Goal: Transaction & Acquisition: Purchase product/service

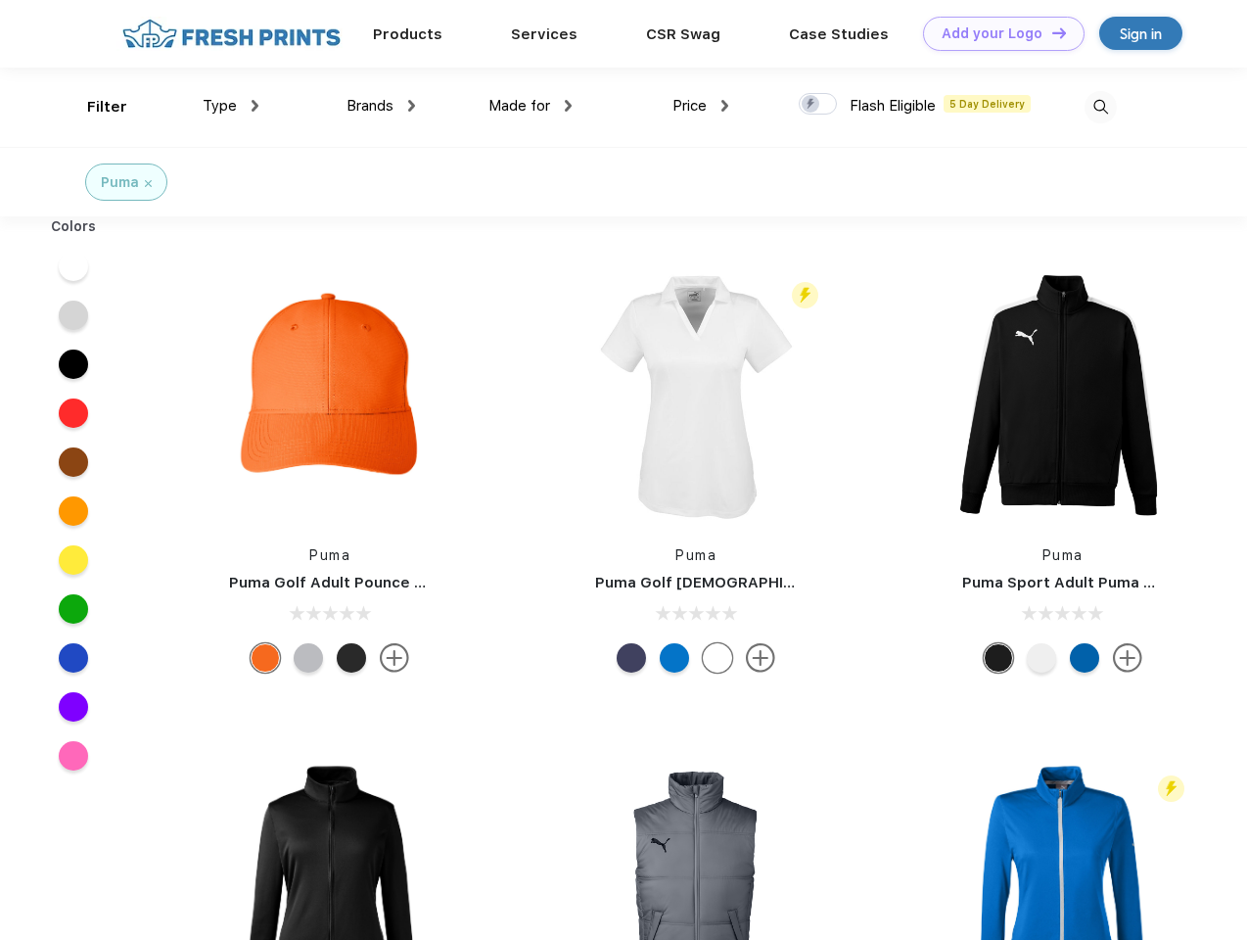
click at [997, 33] on link "Add your Logo Design Tool" at bounding box center [1004, 34] width 162 height 34
click at [0, 0] on div "Design Tool" at bounding box center [0, 0] width 0 height 0
click at [1051, 32] on link "Add your Logo Design Tool" at bounding box center [1004, 34] width 162 height 34
click at [94, 107] on div "Filter" at bounding box center [107, 107] width 40 height 23
click at [231, 106] on span "Type" at bounding box center [220, 106] width 34 height 18
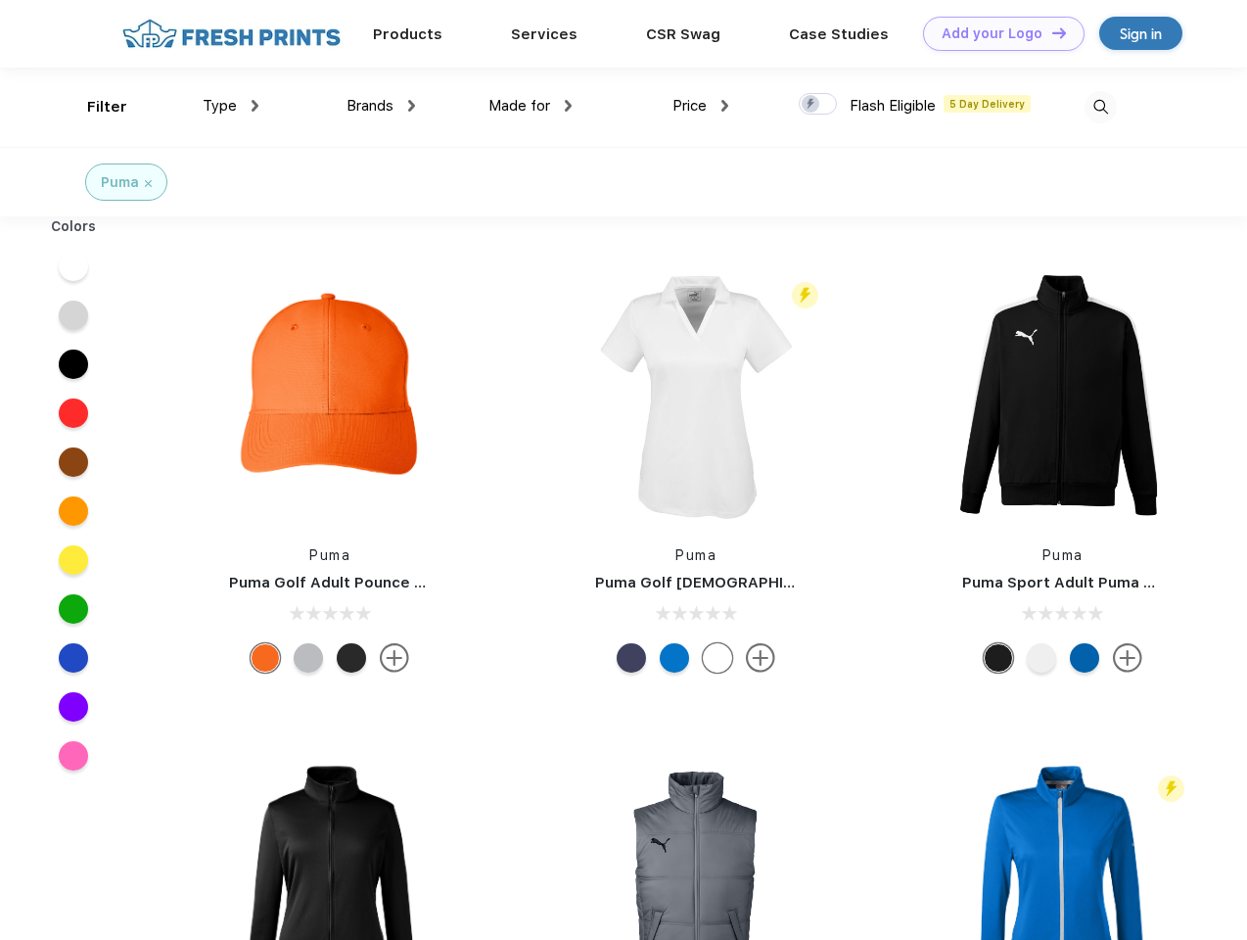
click at [381, 106] on span "Brands" at bounding box center [370, 106] width 47 height 18
click at [531, 106] on span "Made for" at bounding box center [520, 106] width 62 height 18
click at [701, 106] on span "Price" at bounding box center [690, 106] width 34 height 18
click at [819, 105] on div at bounding box center [818, 104] width 38 height 22
click at [812, 105] on input "checkbox" at bounding box center [805, 98] width 13 height 13
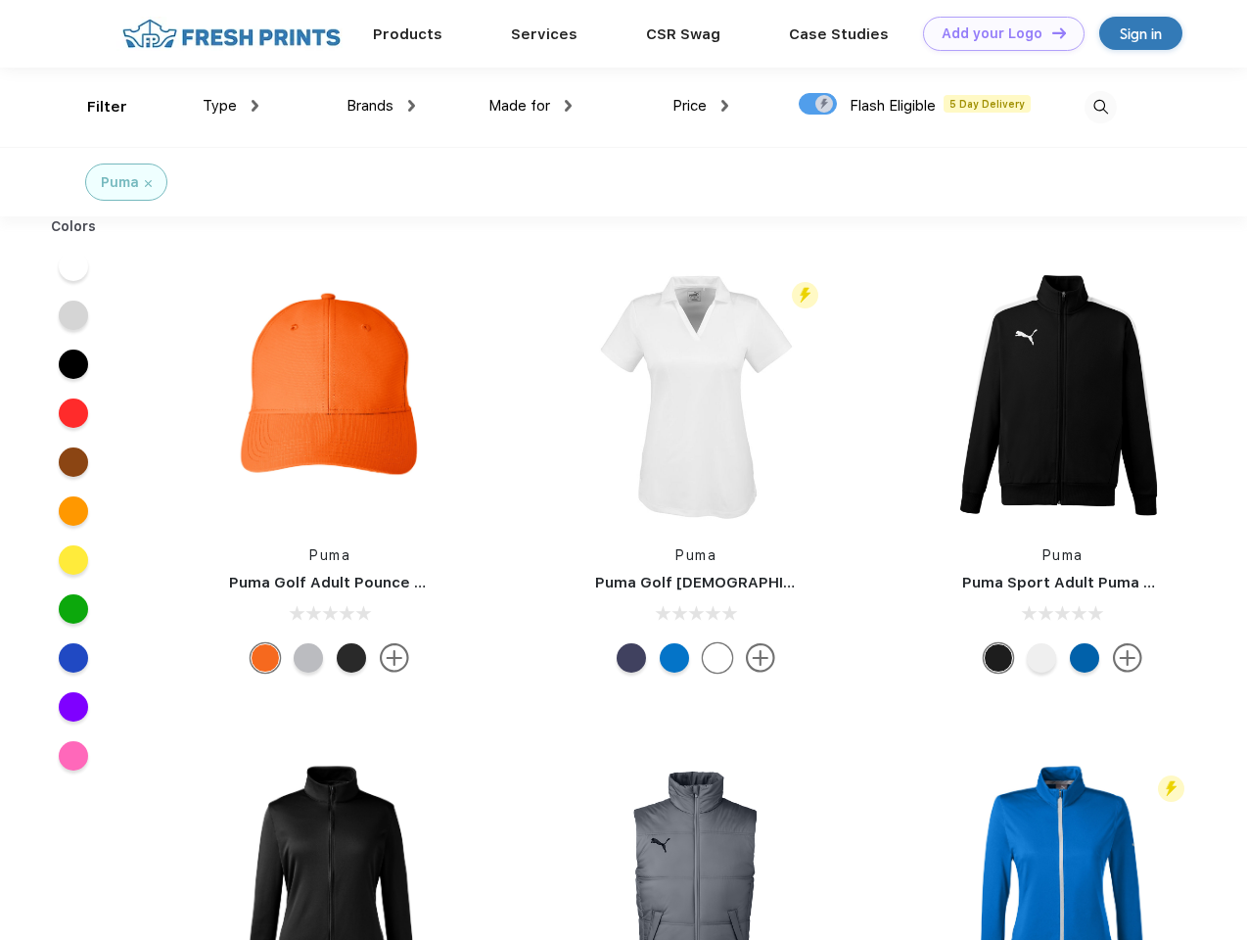
click at [1101, 107] on img at bounding box center [1101, 107] width 32 height 32
